Goal: Navigation & Orientation: Find specific page/section

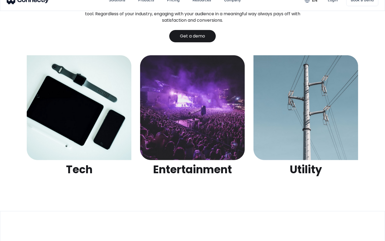
scroll to position [1686, 0]
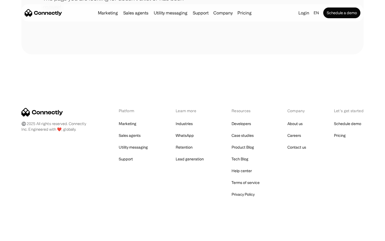
scroll to position [98, 0]
